Goal: Task Accomplishment & Management: Manage account settings

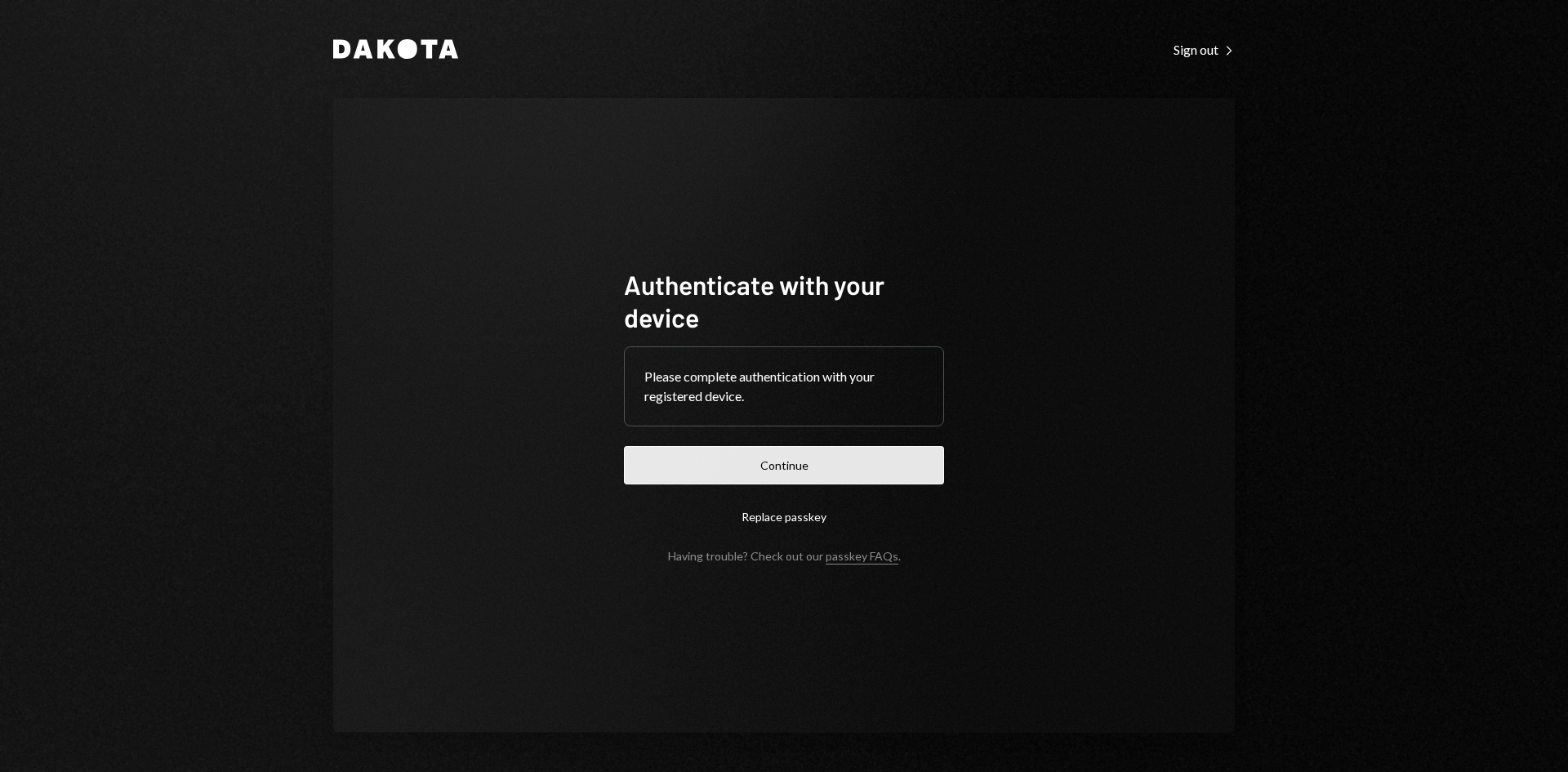
drag, startPoint x: 914, startPoint y: 468, endPoint x: 896, endPoint y: 481, distance: 22.2
click at [902, 495] on form "Authenticate with your device Please complete authentication with your register…" at bounding box center [784, 414] width 320 height 295
click at [856, 478] on button "Continue" at bounding box center [784, 465] width 320 height 39
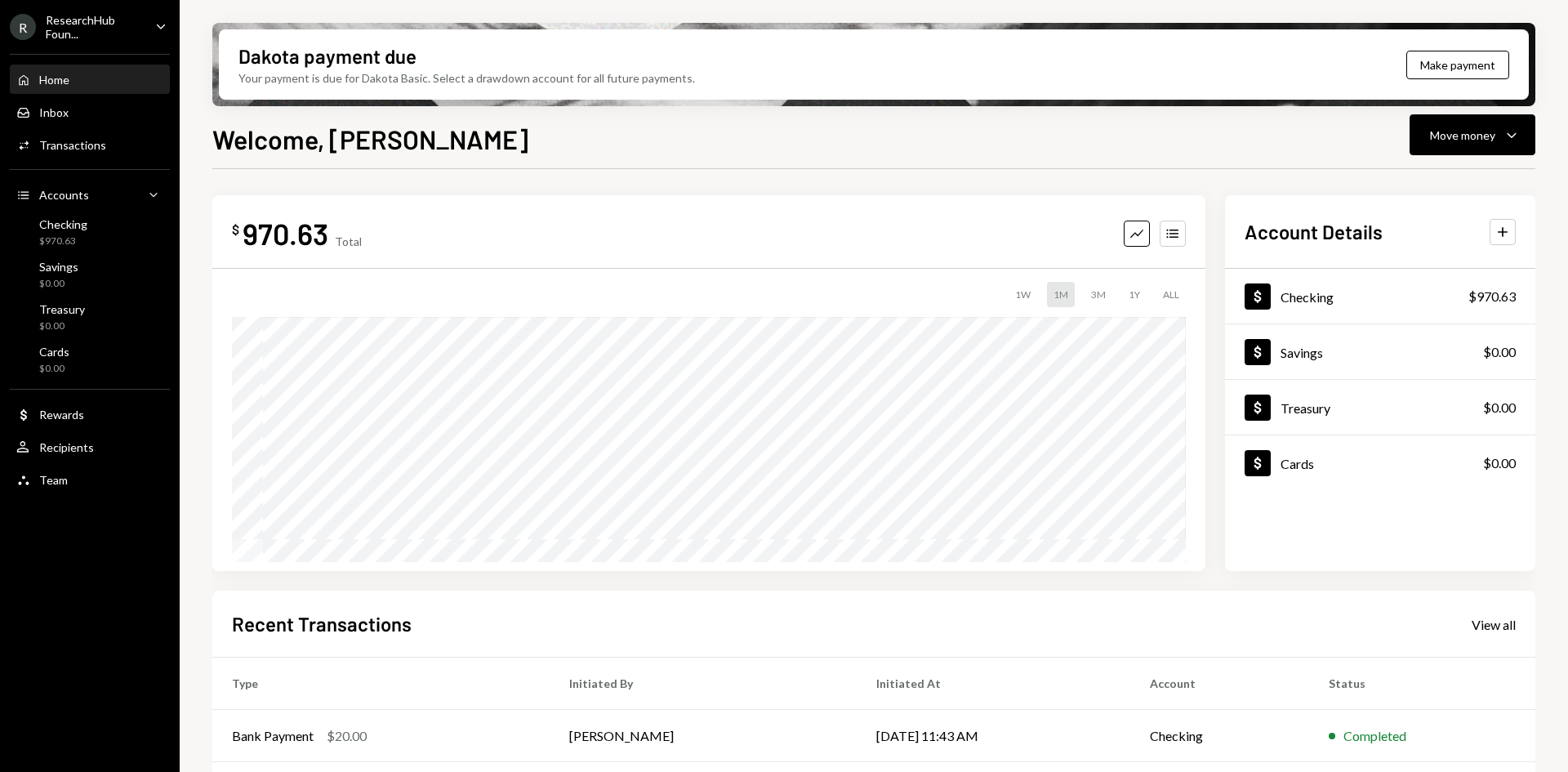
click at [123, 15] on div "ResearchHub Foun..." at bounding box center [94, 26] width 96 height 27
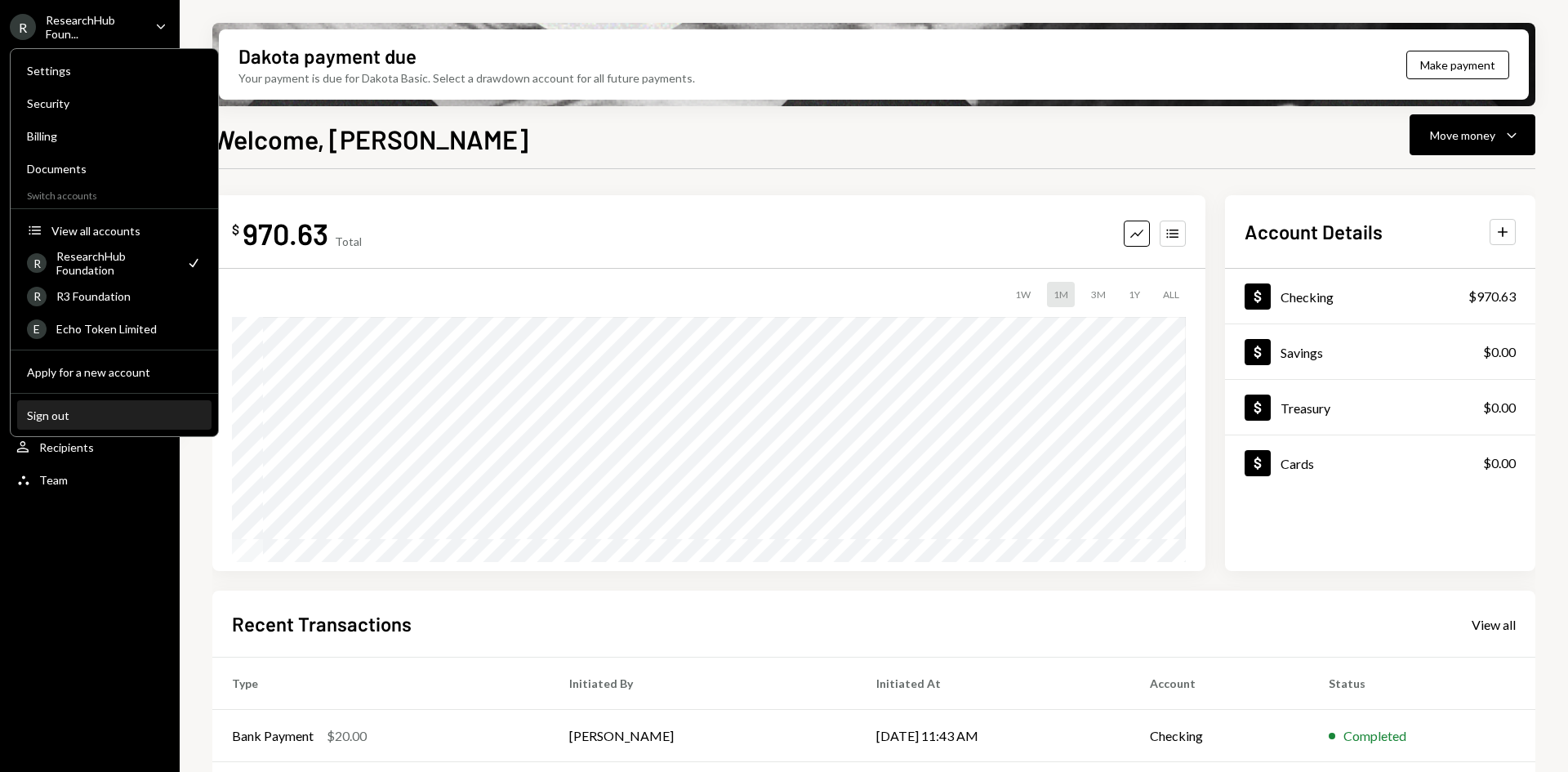
click at [108, 418] on div "Sign out" at bounding box center [115, 415] width 175 height 14
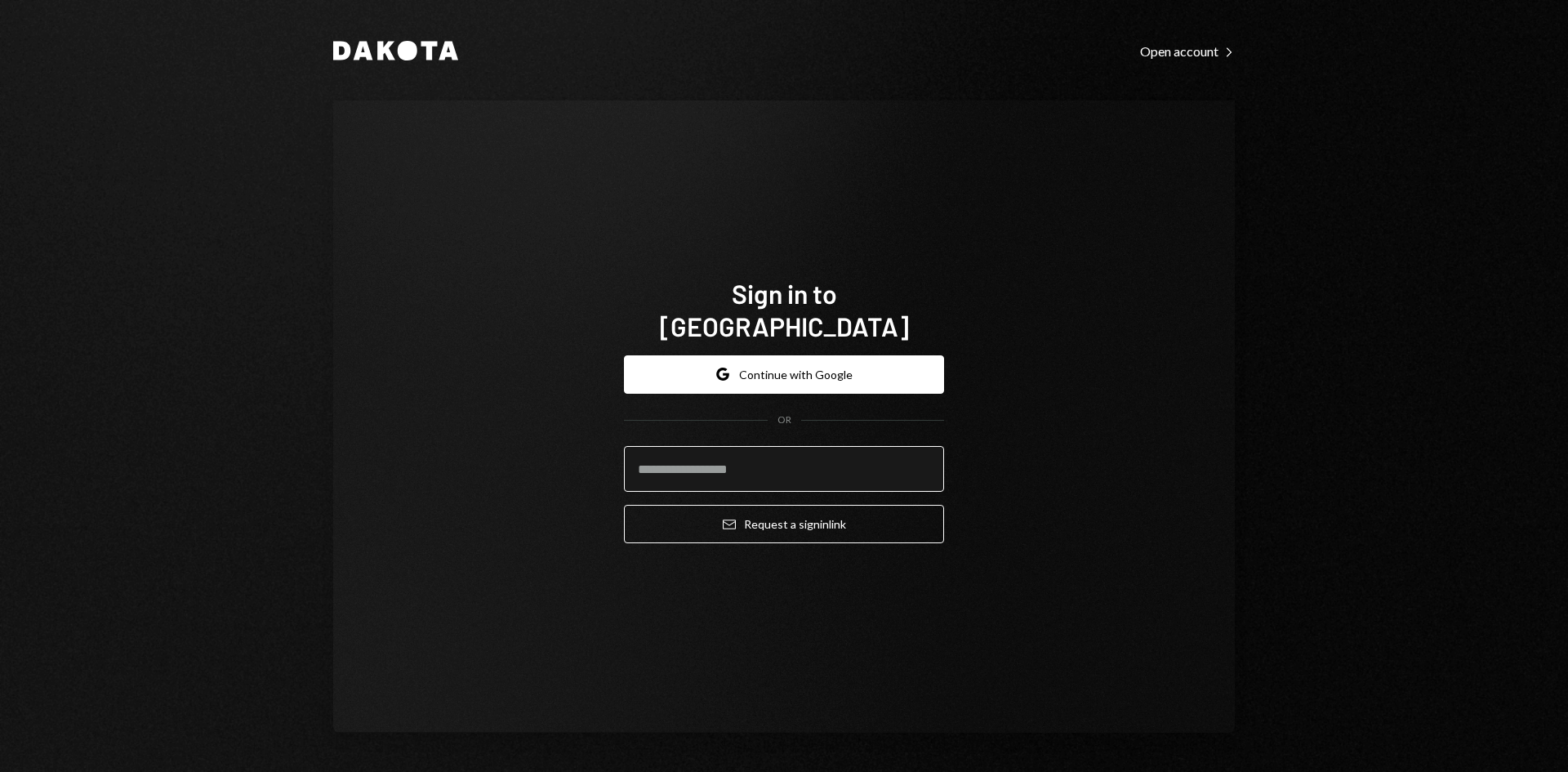
click at [789, 447] on input "email" at bounding box center [784, 469] width 320 height 46
type input "**********"
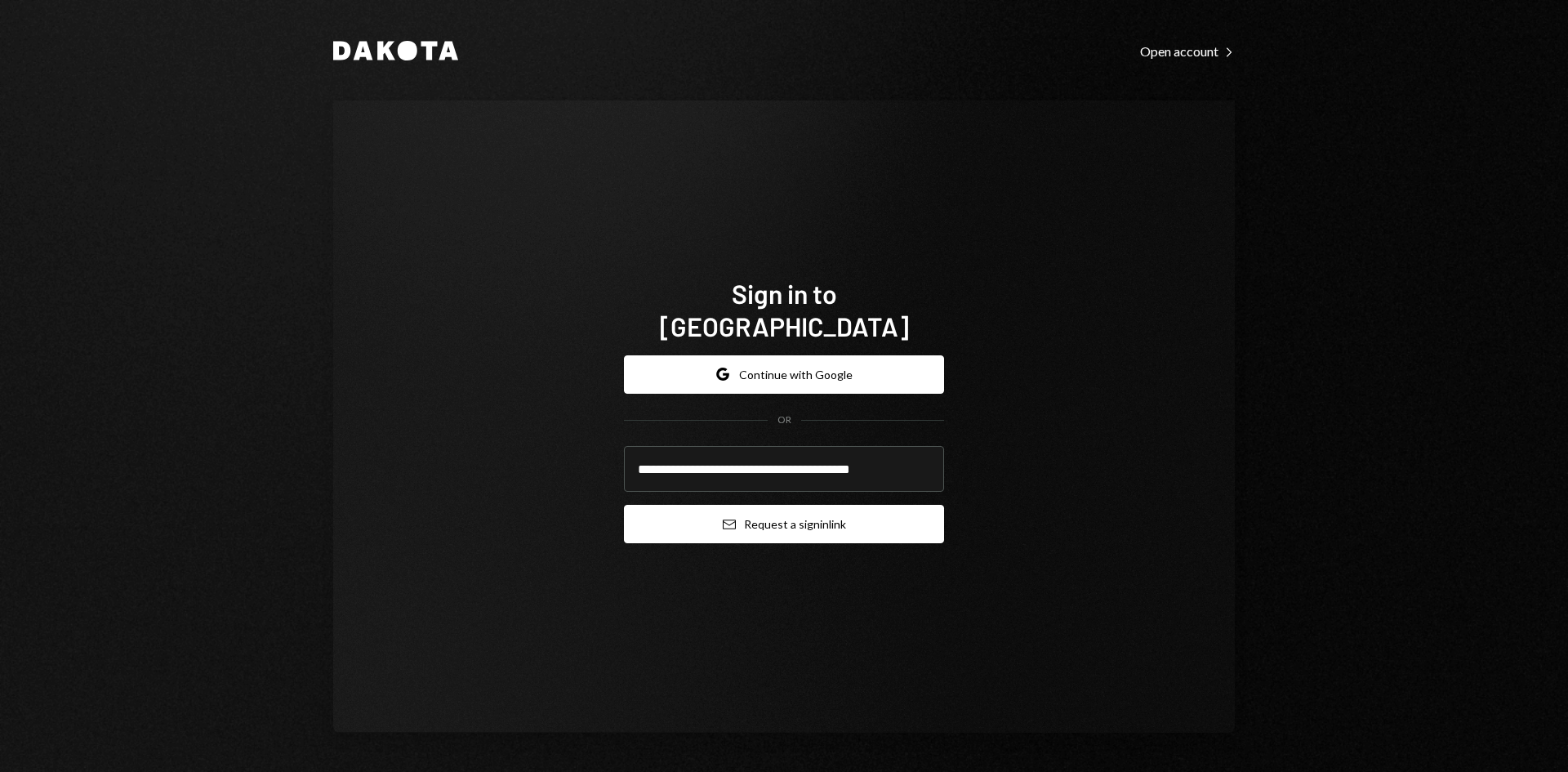
click at [805, 513] on button "Email Request a sign in link" at bounding box center [784, 523] width 320 height 39
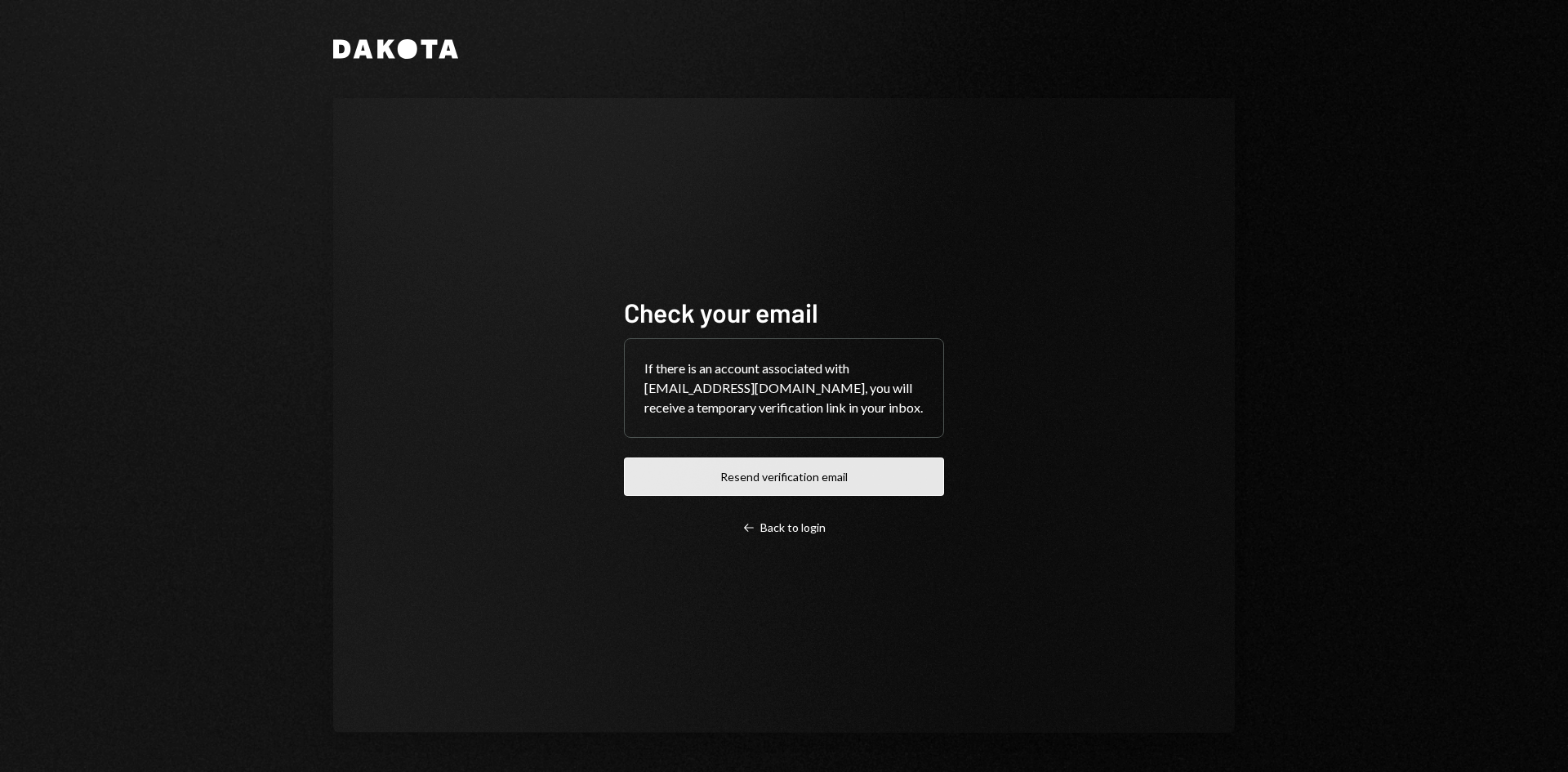
click at [880, 470] on button "Resend verification email" at bounding box center [784, 476] width 320 height 39
